Goal: Register for event/course

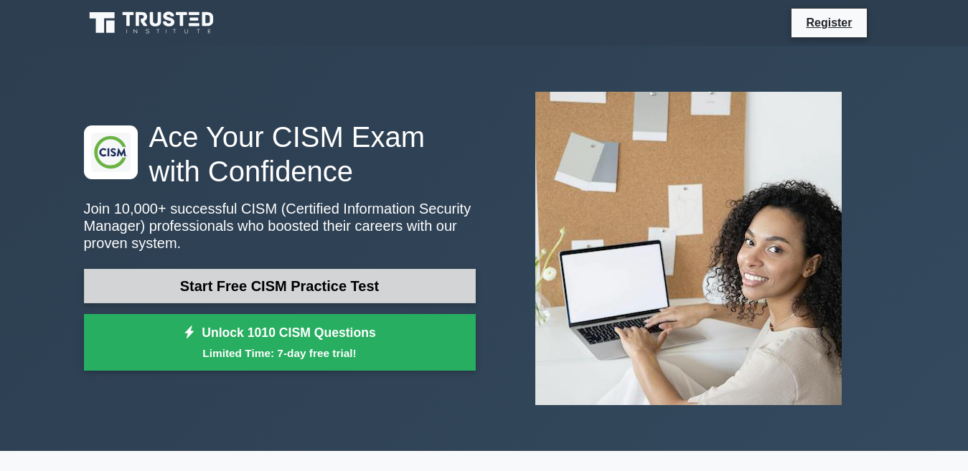
click at [352, 280] on link "Start Free CISM Practice Test" at bounding box center [280, 286] width 392 height 34
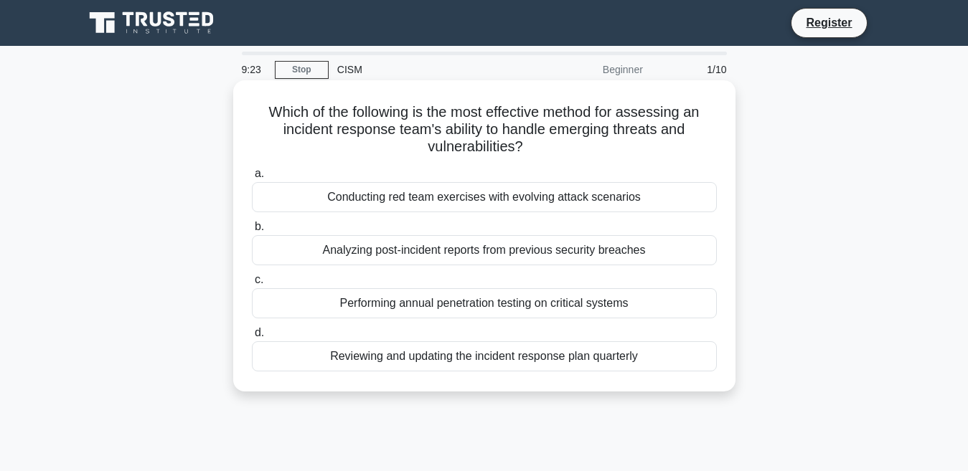
drag, startPoint x: 530, startPoint y: 154, endPoint x: 263, endPoint y: 102, distance: 272.0
click at [263, 103] on h5 "Which of the following is the most effective method for assessing an incident r…" at bounding box center [484, 129] width 468 height 53
copy h5 "Which of the following is the most effective method for assessing an incident r…"
click at [320, 247] on div "Analyzing post-incident reports from previous security breaches" at bounding box center [484, 250] width 465 height 30
click at [252, 232] on input "b. Analyzing post-incident reports from previous security breaches" at bounding box center [252, 226] width 0 height 9
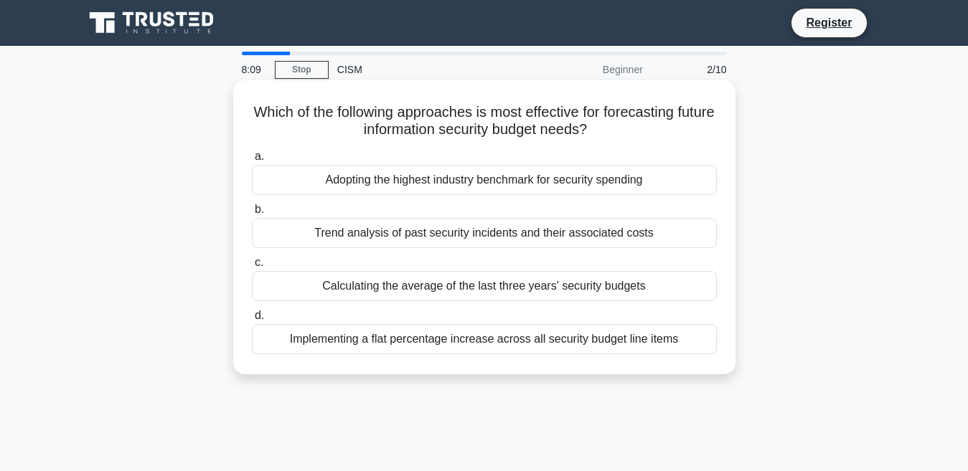
click at [413, 234] on div "Trend analysis of past security incidents and their associated costs" at bounding box center [484, 233] width 465 height 30
click at [252, 215] on input "b. Trend analysis of past security incidents and their associated costs" at bounding box center [252, 209] width 0 height 9
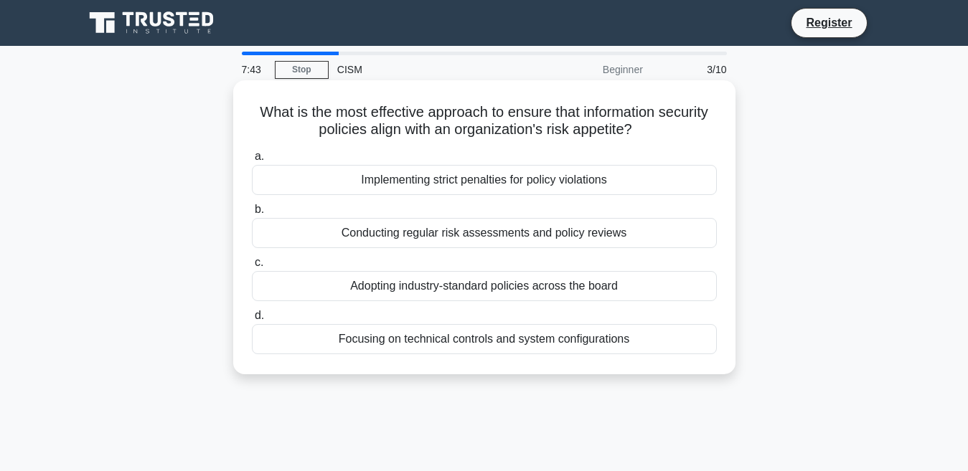
click at [478, 237] on div "Conducting regular risk assessments and policy reviews" at bounding box center [484, 233] width 465 height 30
click at [252, 215] on input "b. Conducting regular risk assessments and policy reviews" at bounding box center [252, 209] width 0 height 9
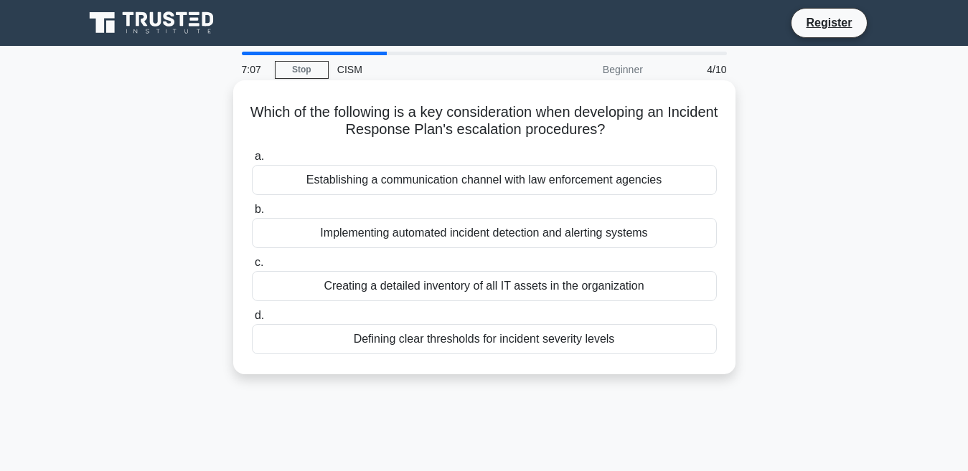
click at [510, 334] on div "Defining clear thresholds for incident severity levels" at bounding box center [484, 339] width 465 height 30
click at [252, 321] on input "d. Defining clear thresholds for incident severity levels" at bounding box center [252, 315] width 0 height 9
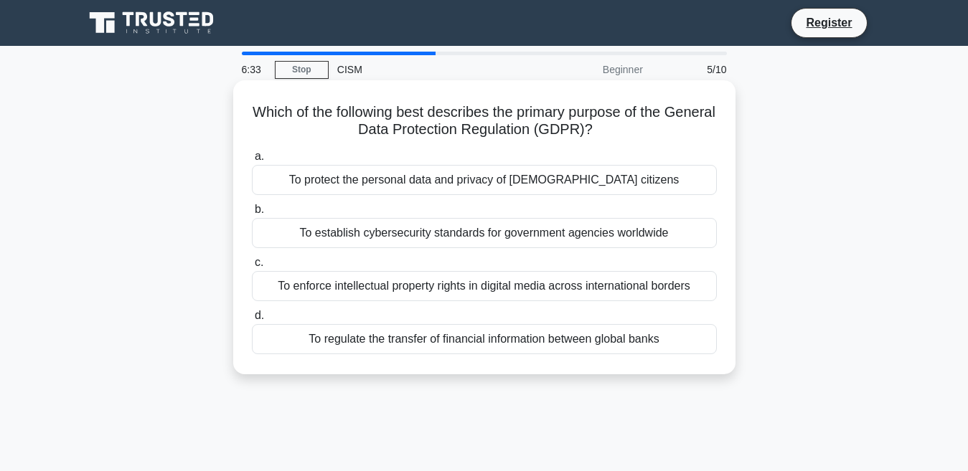
click at [529, 339] on div "To regulate the transfer of financial information between global banks" at bounding box center [484, 339] width 465 height 30
click at [252, 321] on input "d. To regulate the transfer of financial information between global banks" at bounding box center [252, 315] width 0 height 9
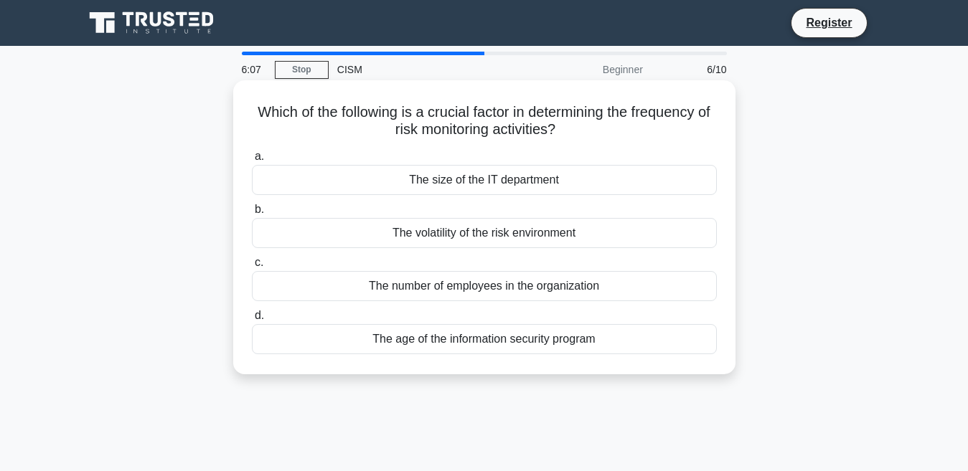
click at [557, 229] on div "The volatility of the risk environment" at bounding box center [484, 233] width 465 height 30
click at [252, 215] on input "b. The volatility of the risk environment" at bounding box center [252, 209] width 0 height 9
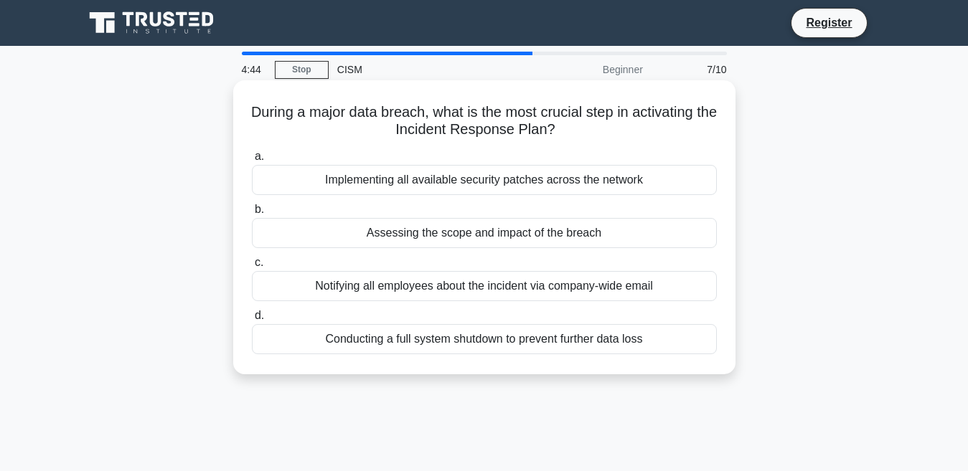
click at [526, 179] on div "Implementing all available security patches across the network" at bounding box center [484, 180] width 465 height 30
click at [252, 161] on input "a. Implementing all available security patches across the network" at bounding box center [252, 156] width 0 height 9
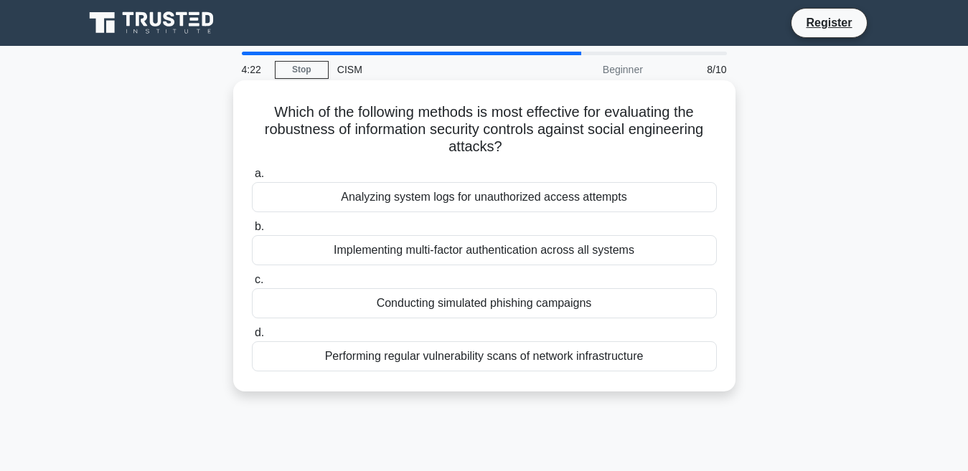
click at [666, 349] on div "Performing regular vulnerability scans of network infrastructure" at bounding box center [484, 357] width 465 height 30
click at [252, 338] on input "d. Performing regular vulnerability scans of network infrastructure" at bounding box center [252, 333] width 0 height 9
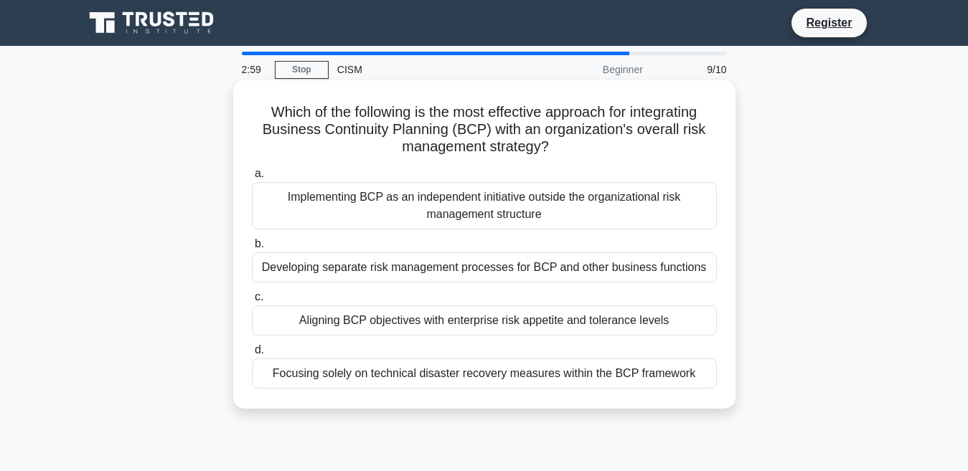
click at [583, 387] on div "Focusing solely on technical disaster recovery measures within the BCP framework" at bounding box center [484, 374] width 465 height 30
click at [252, 355] on input "d. Focusing solely on technical disaster recovery measures within the BCP frame…" at bounding box center [252, 350] width 0 height 9
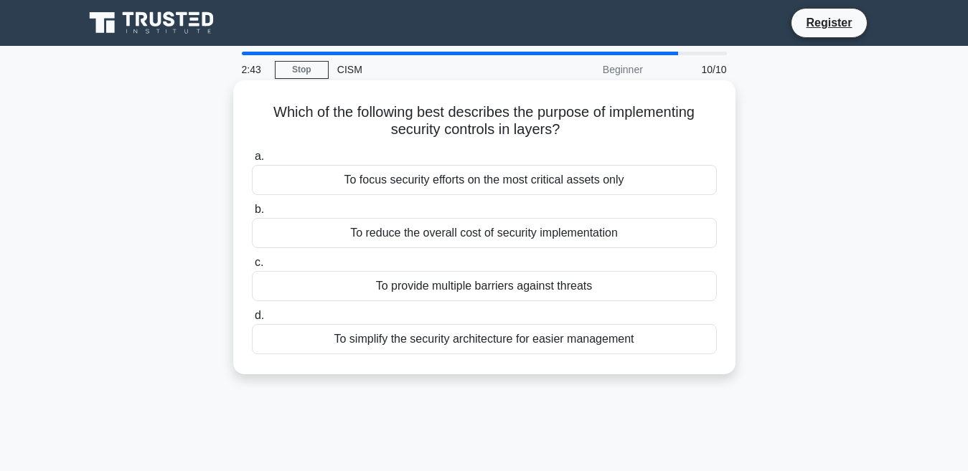
click at [526, 296] on div "To provide multiple barriers against threats" at bounding box center [484, 286] width 465 height 30
click at [252, 268] on input "c. To provide multiple barriers against threats" at bounding box center [252, 262] width 0 height 9
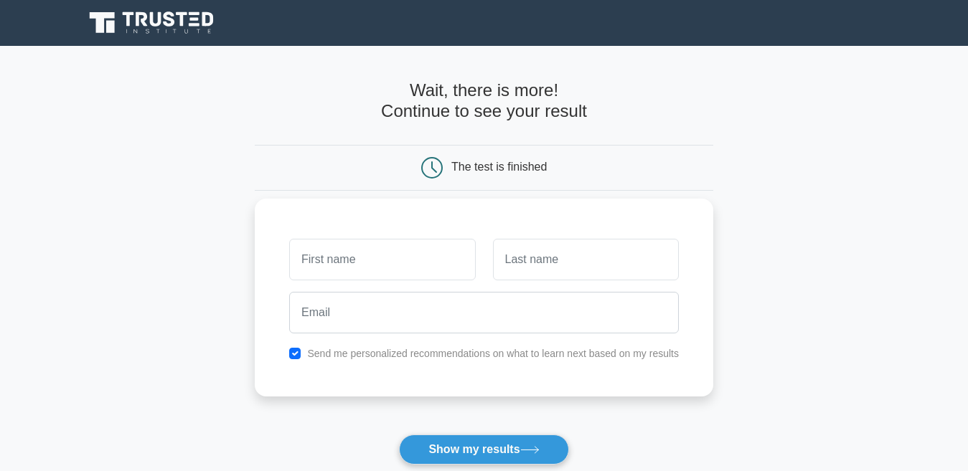
click at [410, 260] on input "text" at bounding box center [382, 260] width 186 height 42
type input "s"
type input "Mirza MD"
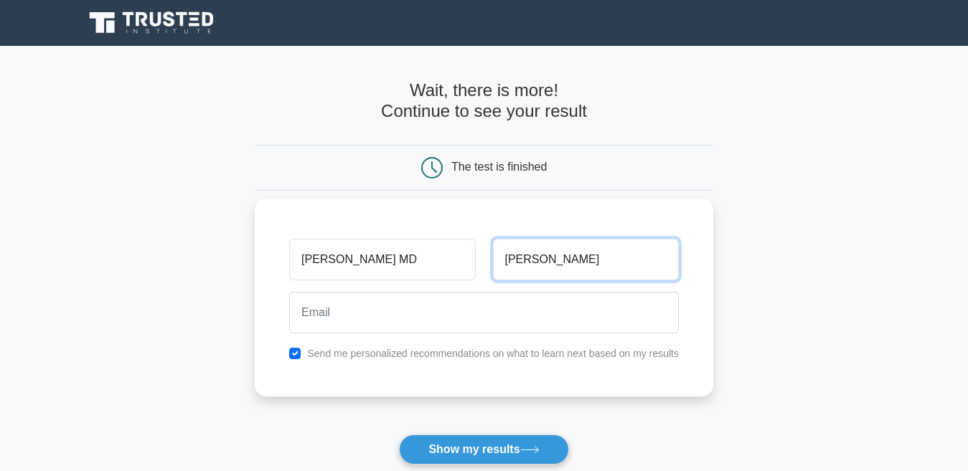
type input "Salim Rub"
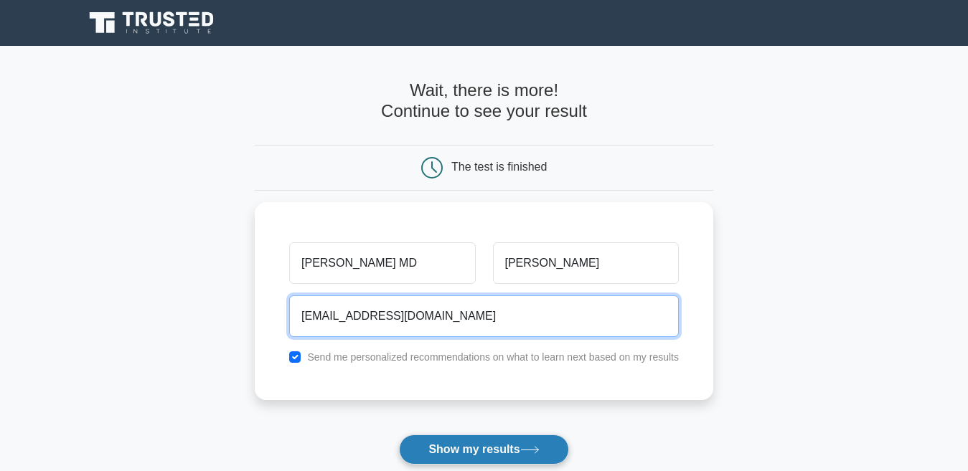
type input "salimrub@gmail.com"
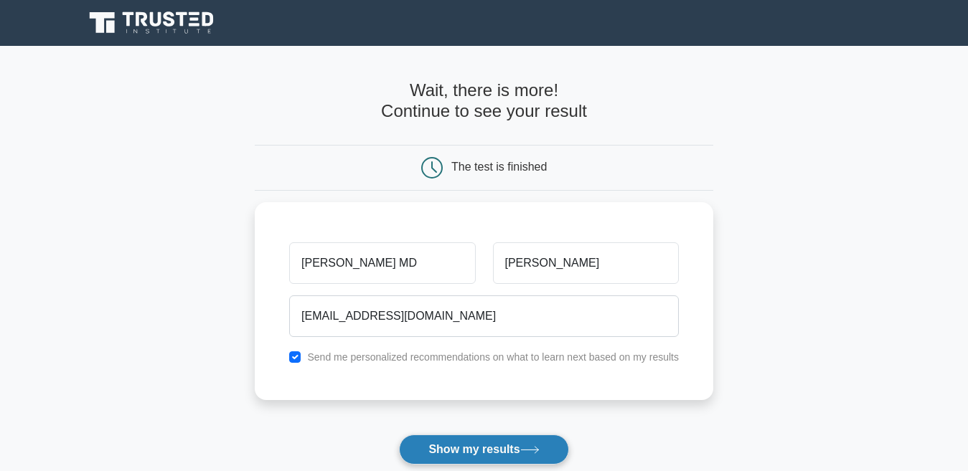
click at [447, 454] on button "Show my results" at bounding box center [483, 450] width 169 height 30
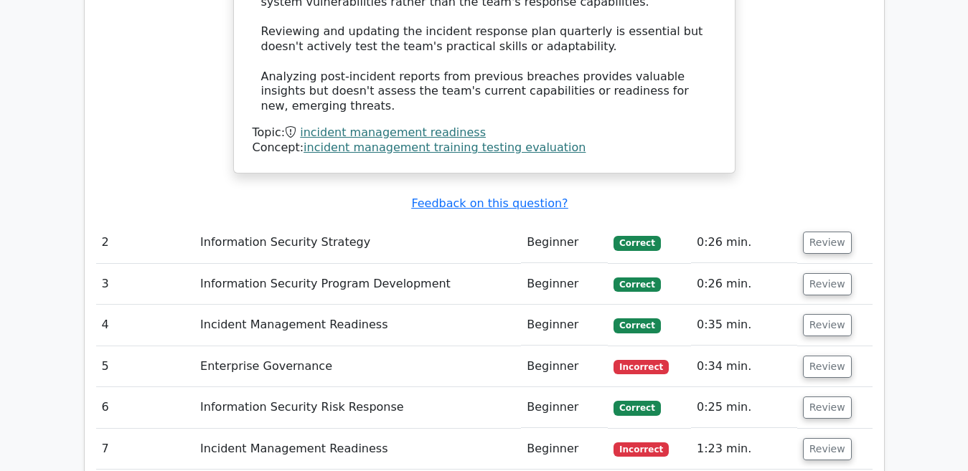
scroll to position [1979, 0]
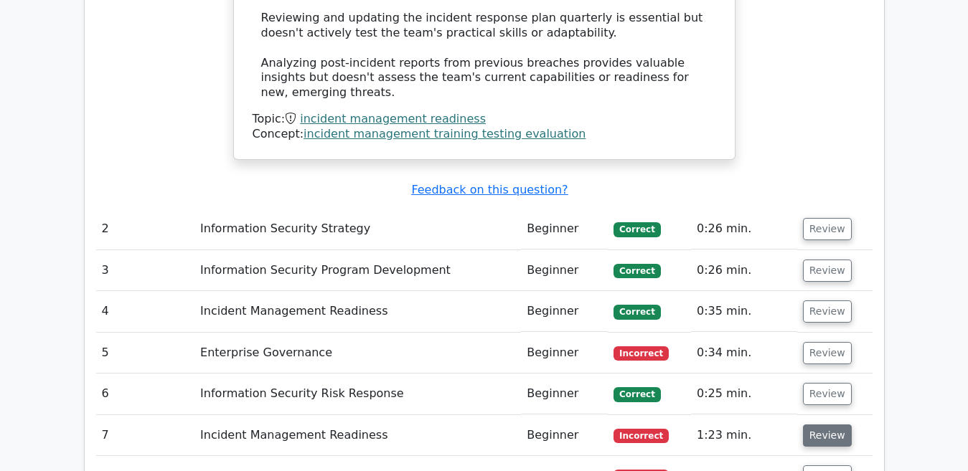
click at [836, 425] on button "Review" at bounding box center [827, 436] width 49 height 22
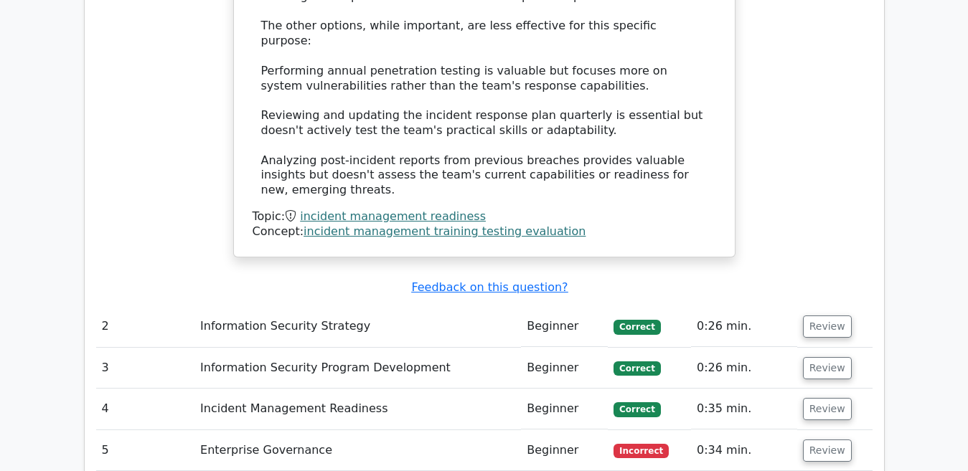
scroll to position [1910, 0]
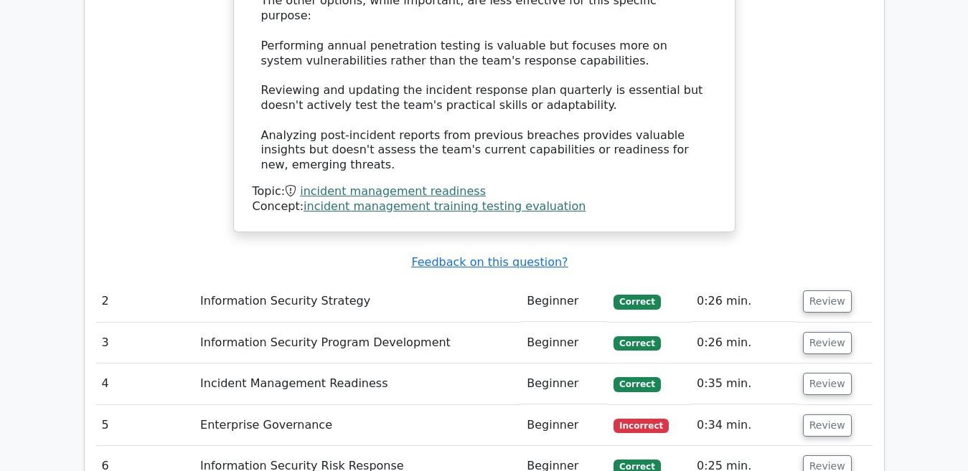
click at [949, 150] on main ".clsa-1{fill:#f6f7f8;}.clsa-2{fill:#6bb345;}.clsa-3{fill:#1d2e5c;} Go Premium C…" at bounding box center [484, 90] width 968 height 3908
